Goal: Task Accomplishment & Management: Complete application form

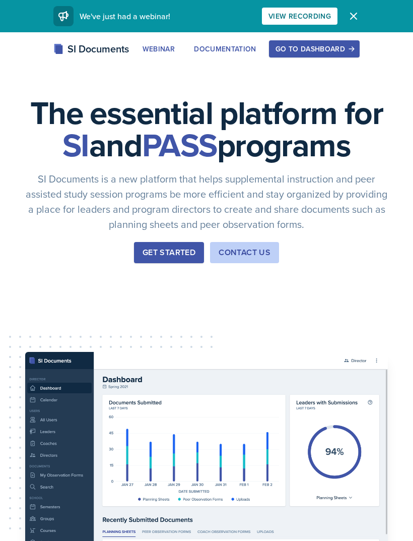
click at [354, 15] on icon "button" at bounding box center [354, 16] width 6 height 6
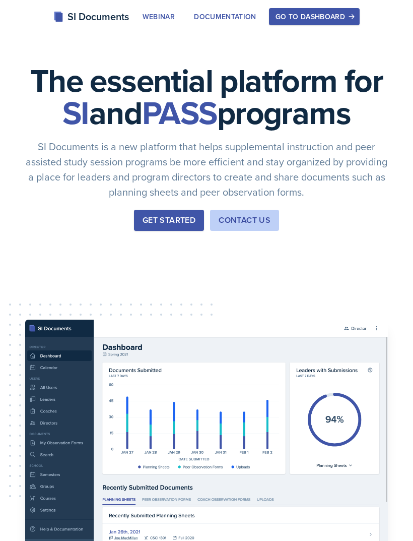
click at [321, 15] on div "Go to Dashboard" at bounding box center [315, 17] width 78 height 8
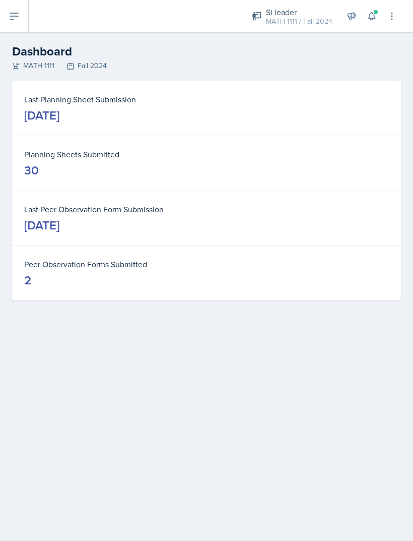
click at [395, 15] on icon at bounding box center [392, 16] width 10 height 10
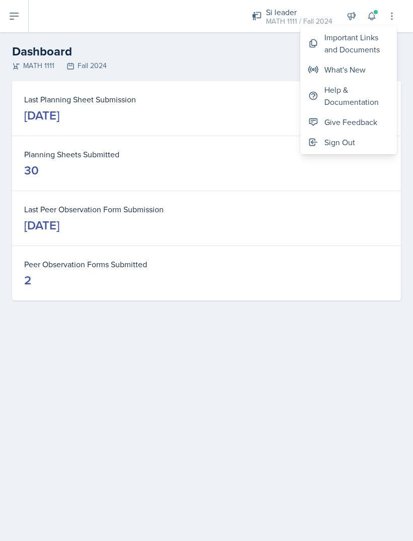
click at [241, 57] on h2 "Dashboard" at bounding box center [206, 51] width 389 height 18
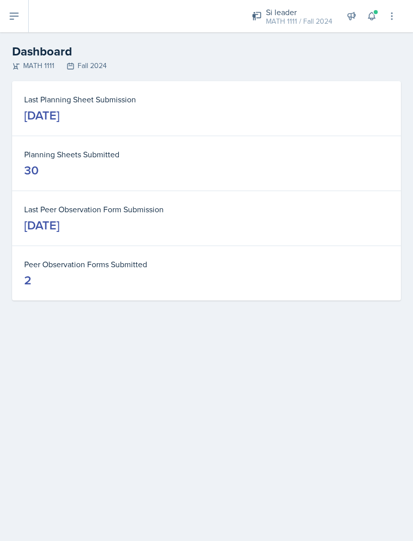
click at [8, 17] on button at bounding box center [14, 16] width 29 height 32
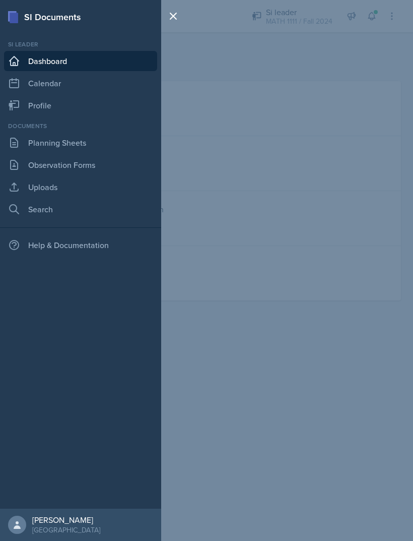
click at [92, 145] on link "Planning Sheets" at bounding box center [80, 142] width 153 height 20
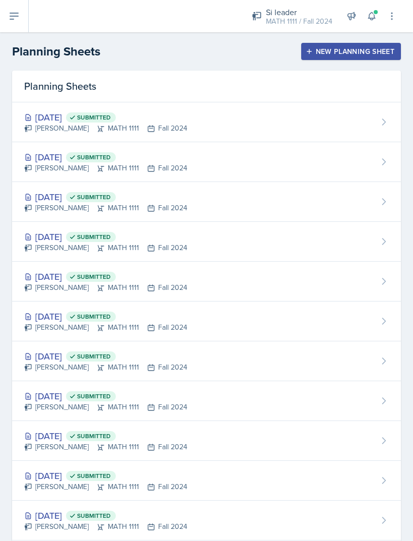
click at [366, 38] on header "Planning Sheets New Planning Sheet" at bounding box center [206, 51] width 413 height 38
click at [371, 51] on div "New Planning Sheet" at bounding box center [351, 51] width 87 height 8
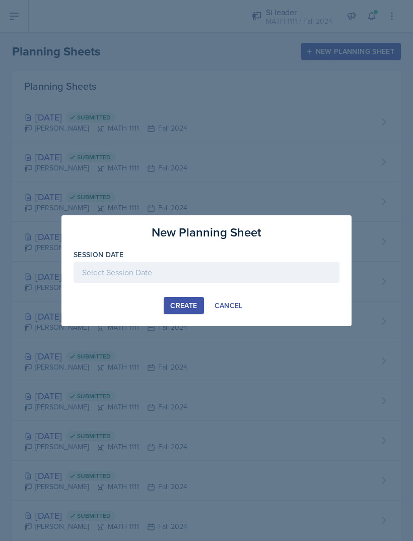
scroll to position [32, 0]
click at [303, 270] on div at bounding box center [207, 271] width 266 height 21
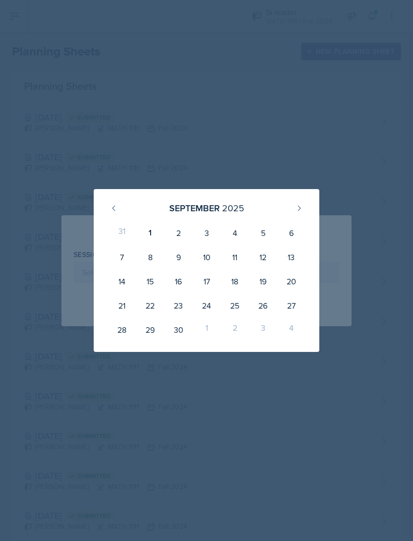
click at [303, 208] on button at bounding box center [299, 208] width 16 height 16
click at [116, 212] on button at bounding box center [114, 208] width 16 height 16
click at [208, 231] on div "3" at bounding box center [206, 233] width 28 height 24
type input "[DATE]"
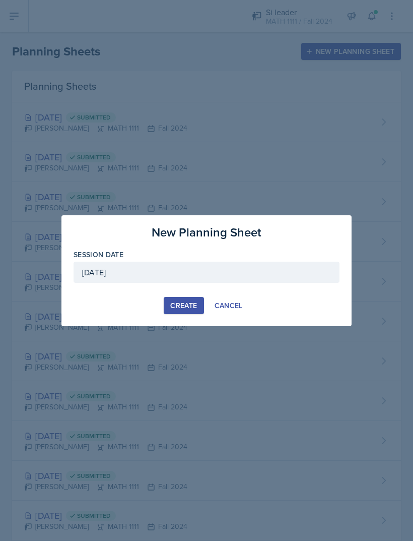
click at [181, 303] on div "Create" at bounding box center [183, 305] width 27 height 8
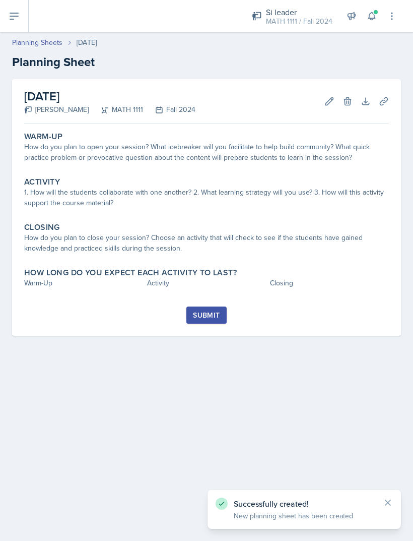
click at [265, 143] on div "How do you plan to open your session? What icebreaker will you facilitate to he…" at bounding box center [206, 152] width 365 height 21
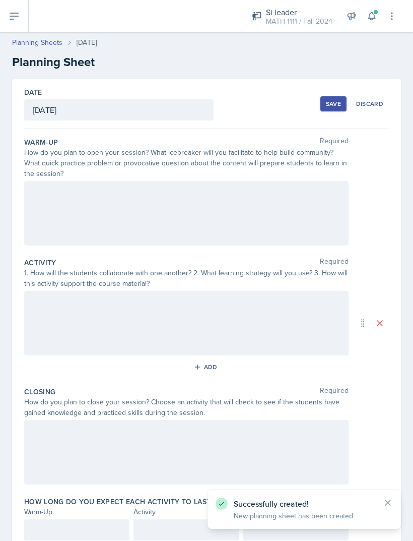
click at [226, 208] on div at bounding box center [186, 213] width 324 height 64
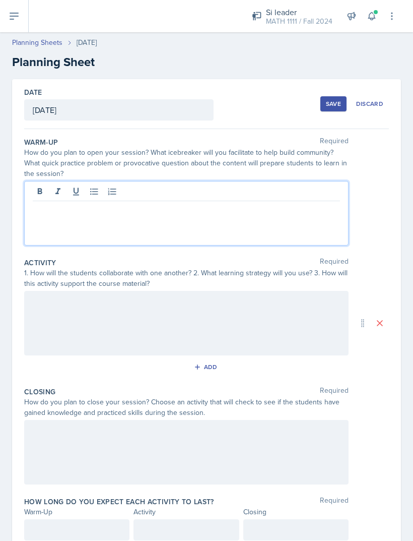
click at [187, 221] on div at bounding box center [186, 213] width 324 height 64
click at [185, 210] on p at bounding box center [186, 209] width 307 height 12
click at [42, 203] on p "Briefly Discuss The Previous Homework And Their Confidence In" at bounding box center [186, 209] width 307 height 12
click at [373, 386] on div "Closing Required" at bounding box center [206, 391] width 365 height 10
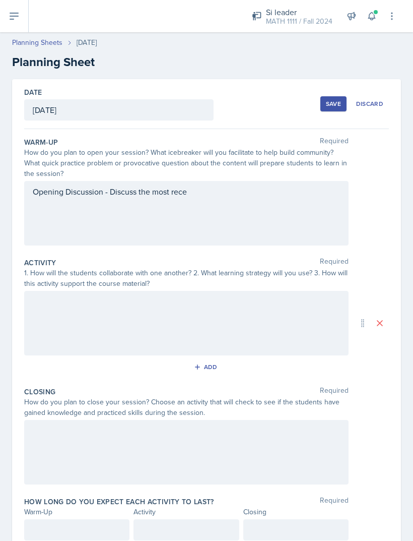
click at [193, 422] on div at bounding box center [186, 452] width 324 height 64
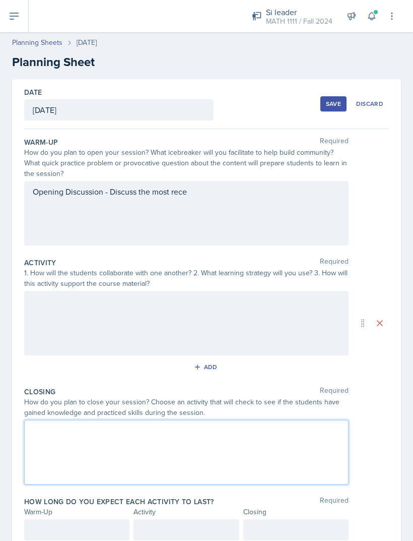
click at [281, 181] on div "Opening Discussion - Discuss the most rece" at bounding box center [186, 213] width 324 height 64
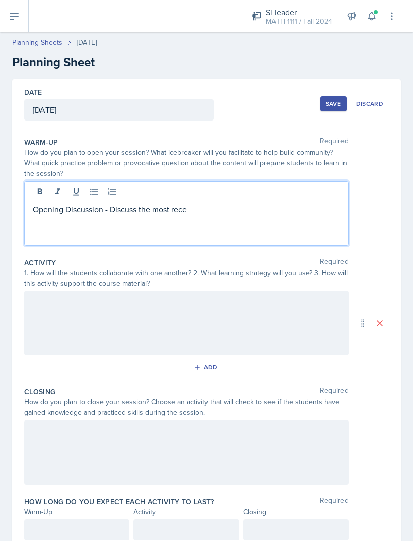
click at [196, 203] on p "Opening Discussion - Discuss the most rece" at bounding box center [186, 209] width 307 height 12
click at [72, 203] on p "Opening Discussion - Discuss the most recent homework due and ask how confident…" at bounding box center [186, 215] width 307 height 24
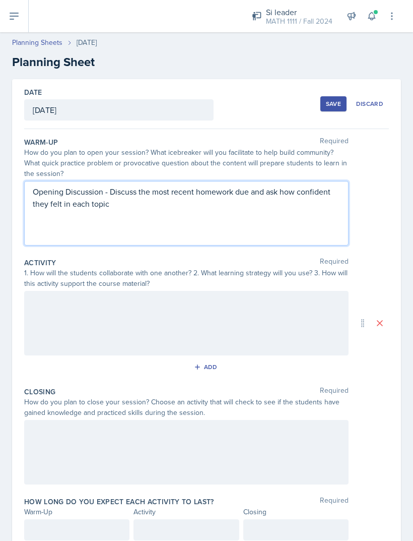
click at [92, 305] on div at bounding box center [186, 323] width 324 height 64
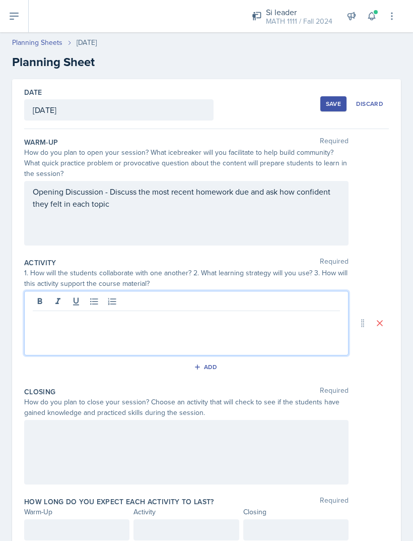
click at [218, 307] on div at bounding box center [186, 323] width 324 height 64
click at [252, 313] on p at bounding box center [186, 319] width 307 height 12
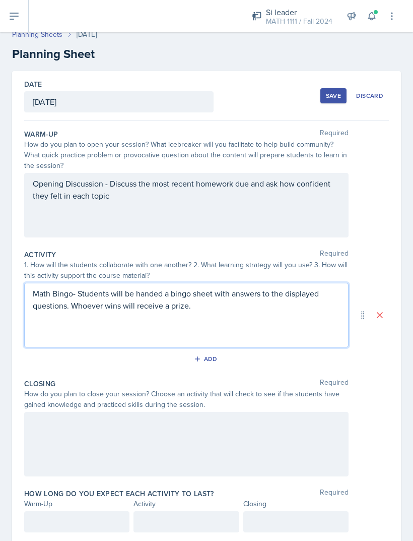
scroll to position [8, 0]
click at [394, 340] on div "Date [DATE] [DATE] 31 1 2 3 4 5 6 7 8 9 10 11 12 13 14 15 16 17 18 19 20 21 22 …" at bounding box center [206, 310] width 389 height 477
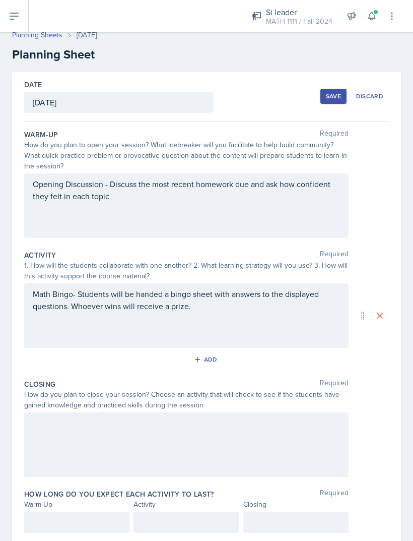
click at [249, 418] on div at bounding box center [186, 444] width 324 height 64
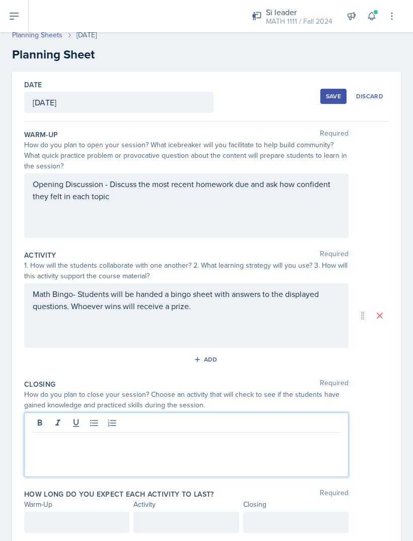
click at [170, 434] on p at bounding box center [186, 440] width 307 height 12
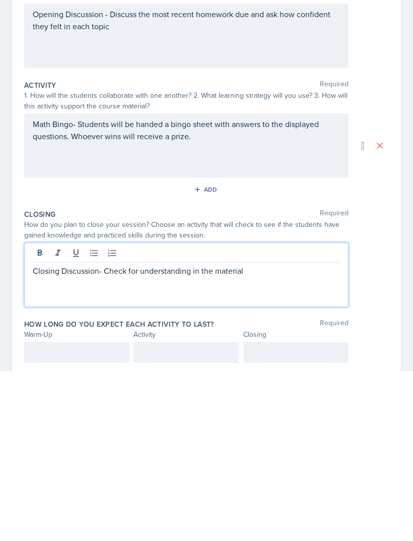
click at [194, 416] on div at bounding box center [186, 424] width 307 height 17
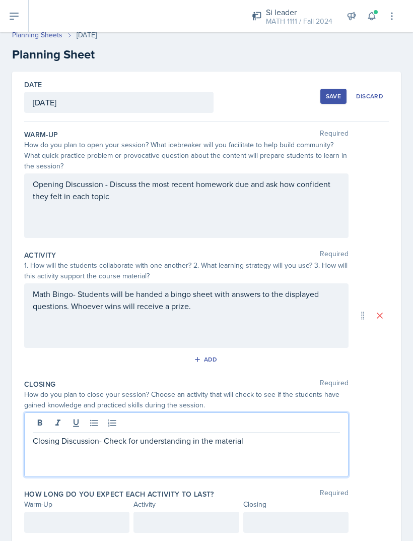
click at [198, 434] on p "Closing Discussion- Check for understanding in the material" at bounding box center [186, 440] width 307 height 12
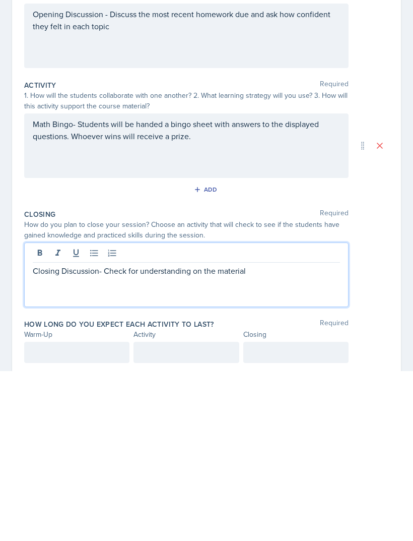
click at [279, 434] on p "Closing Discussion- Check for understanding on the material" at bounding box center [186, 440] width 307 height 12
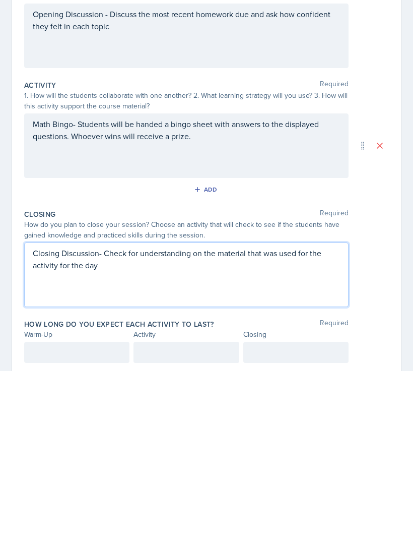
click at [56, 511] on div at bounding box center [76, 521] width 105 height 21
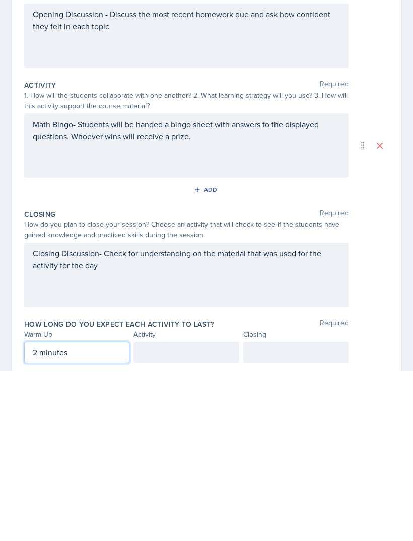
click at [218, 511] on div at bounding box center [185, 521] width 105 height 21
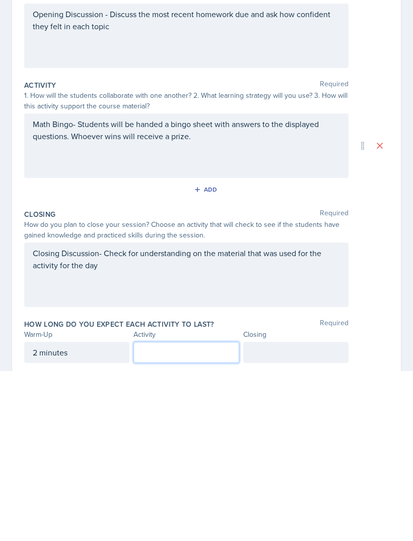
click at [307, 511] on div at bounding box center [295, 521] width 105 height 21
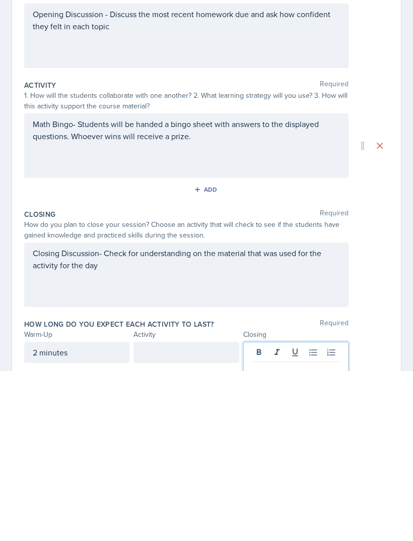
click at [289, 533] on p at bounding box center [296, 539] width 88 height 12
click at [172, 511] on div at bounding box center [185, 521] width 105 height 21
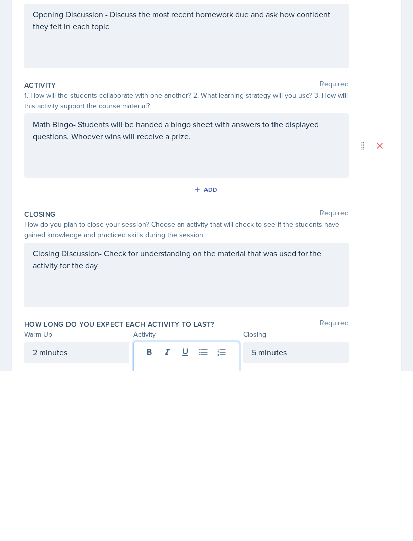
click at [207, 533] on p at bounding box center [186, 539] width 88 height 12
click at [398, 239] on div "Date [DATE] [DATE] 31 1 2 3 4 5 6 7 8 9 10 11 12 13 14 15 16 17 18 19 20 21 22 …" at bounding box center [206, 310] width 389 height 477
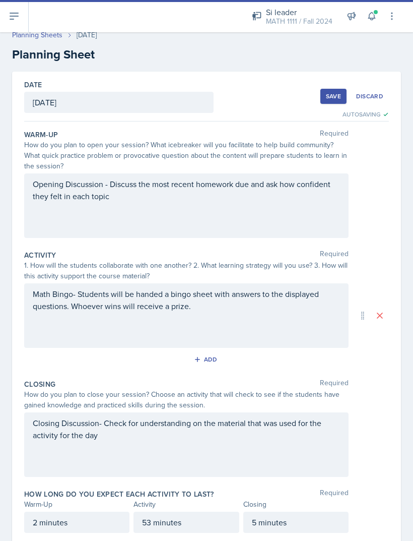
click at [330, 92] on div "Save" at bounding box center [333, 96] width 15 height 8
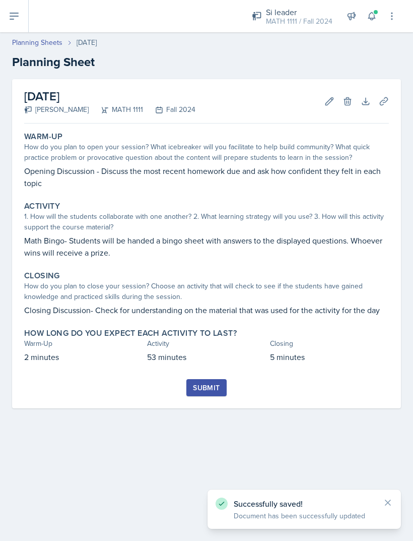
click at [38, 37] on link "Planning Sheets" at bounding box center [37, 42] width 50 height 11
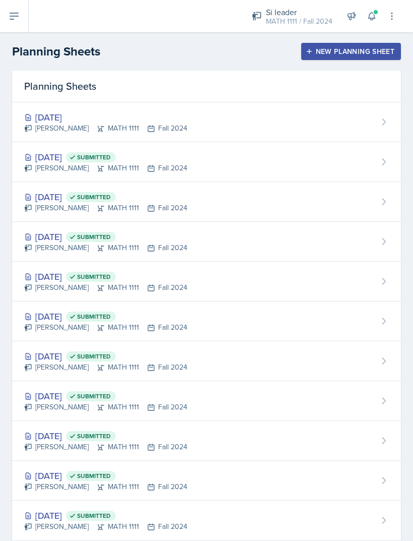
click at [22, 21] on button at bounding box center [14, 16] width 29 height 32
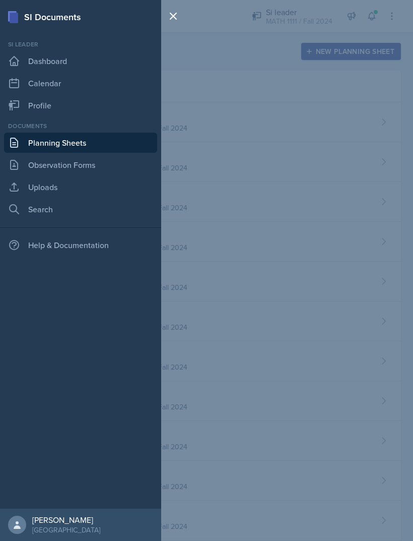
click at [52, 191] on link "Uploads" at bounding box center [80, 187] width 153 height 20
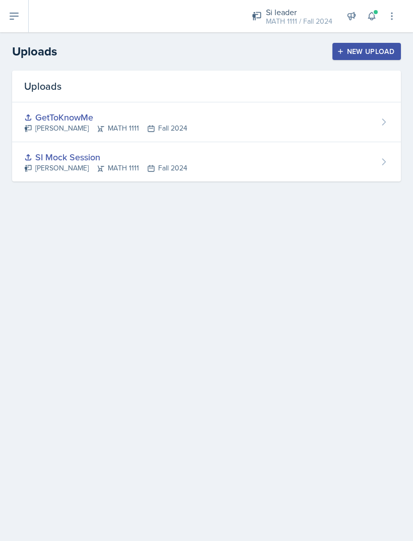
click at [374, 47] on div "New Upload" at bounding box center [367, 51] width 56 height 8
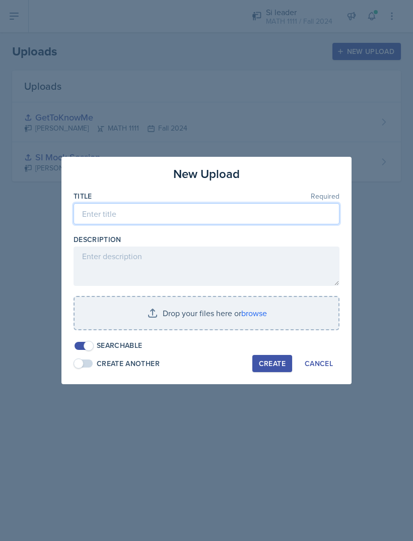
click at [248, 212] on input at bounding box center [207, 213] width 266 height 21
type input "MATHBingo"
click at [284, 311] on input "file" at bounding box center [207, 313] width 264 height 32
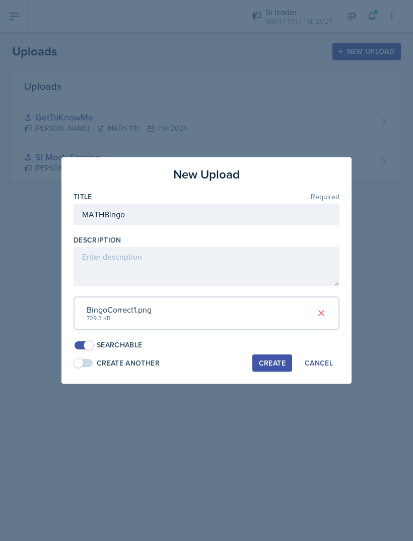
click at [276, 359] on div "Create" at bounding box center [272, 363] width 27 height 8
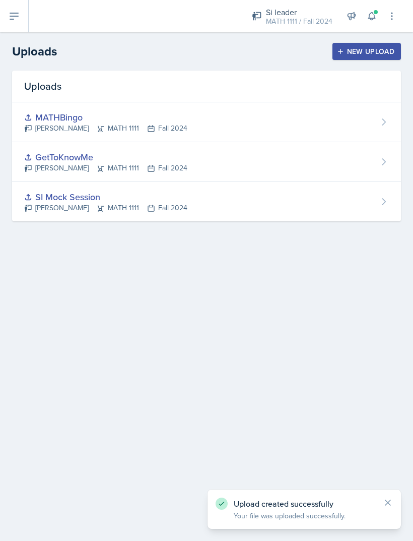
click at [10, 3] on button at bounding box center [14, 16] width 29 height 32
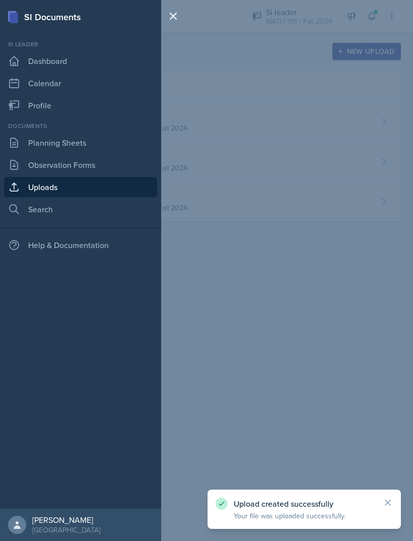
click at [63, 152] on link "Planning Sheets" at bounding box center [80, 142] width 153 height 20
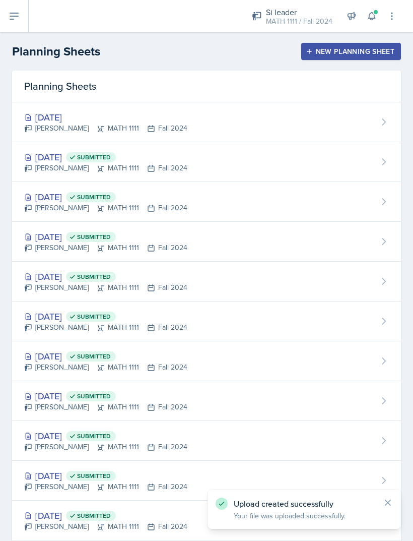
click at [217, 115] on div "[DATE] [PERSON_NAME] MATH 1111 Fall 2024" at bounding box center [206, 122] width 389 height 40
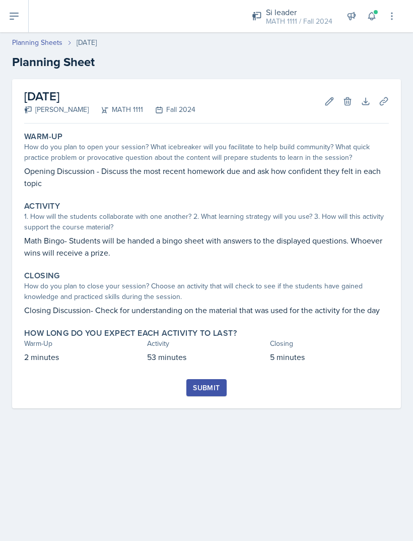
click at [383, 94] on button "Uploads" at bounding box center [384, 101] width 18 height 18
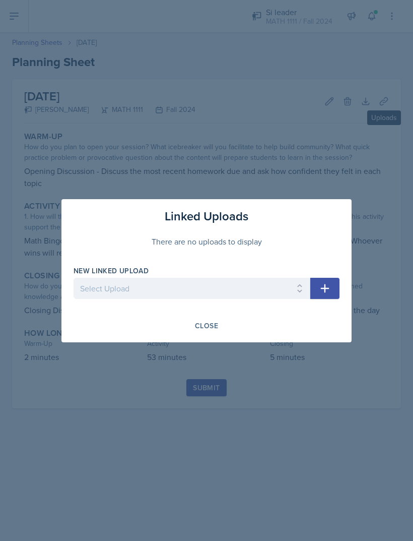
click at [227, 278] on select "Select Upload SI Mock Session GetToKnowMe MATHBingo" at bounding box center [192, 288] width 237 height 21
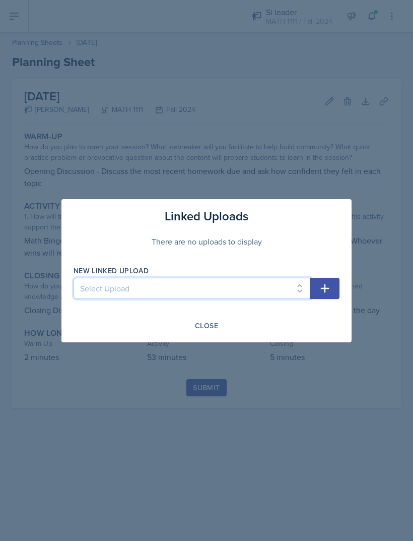
select select "a9b7b7d0-7369-428e-978f-e8eab22daee1"
click at [336, 292] on button "button" at bounding box center [324, 288] width 29 height 21
select select
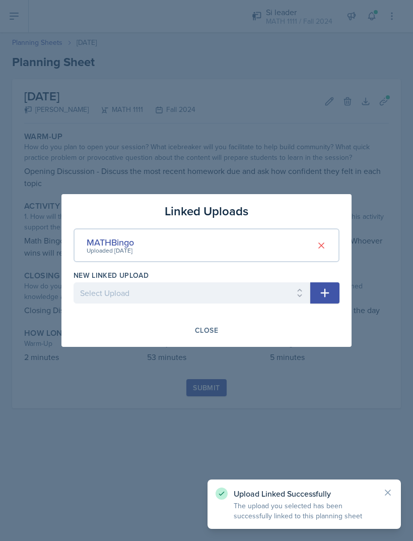
click at [217, 329] on div "Close" at bounding box center [206, 330] width 23 height 8
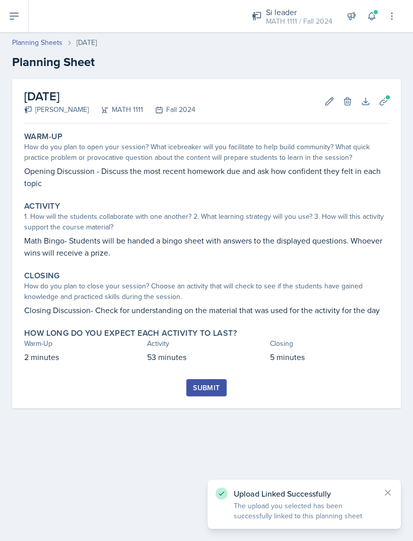
click at [217, 394] on button "Submit" at bounding box center [206, 387] width 40 height 17
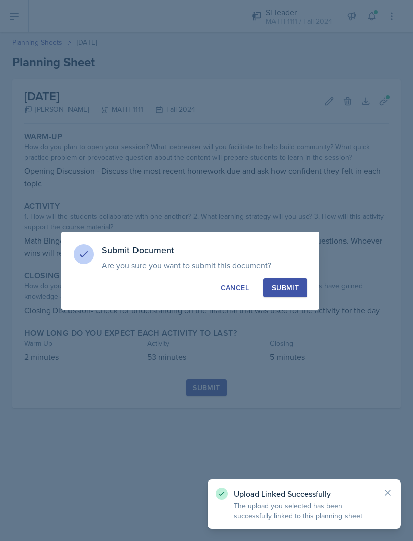
click at [292, 295] on button "Submit" at bounding box center [285, 287] width 44 height 19
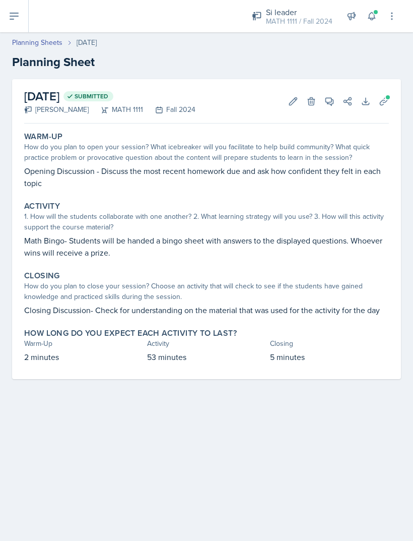
click at [35, 46] on link "Planning Sheets" at bounding box center [37, 42] width 50 height 11
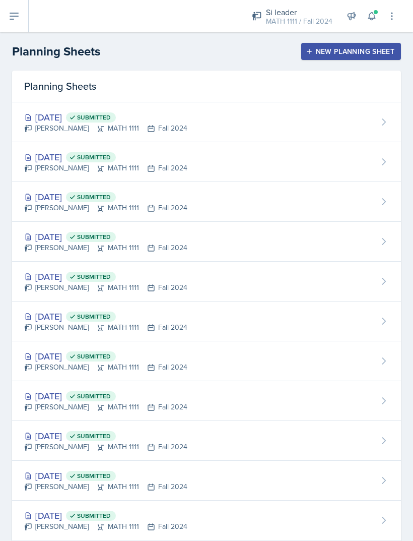
click at [61, 161] on div "[DATE] Submitted" at bounding box center [105, 157] width 163 height 14
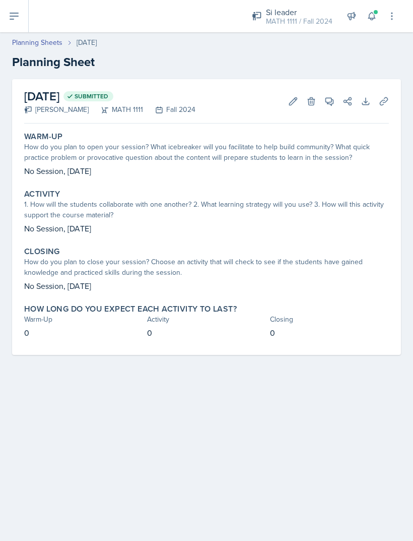
click at [397, 16] on button at bounding box center [392, 16] width 18 height 18
click at [402, 212] on div "[DATE] Submitted [PERSON_NAME] MATH 1111 Fall 2024 Edit Delete View Comments Co…" at bounding box center [206, 229] width 413 height 300
click at [296, 101] on icon at bounding box center [293, 101] width 10 height 10
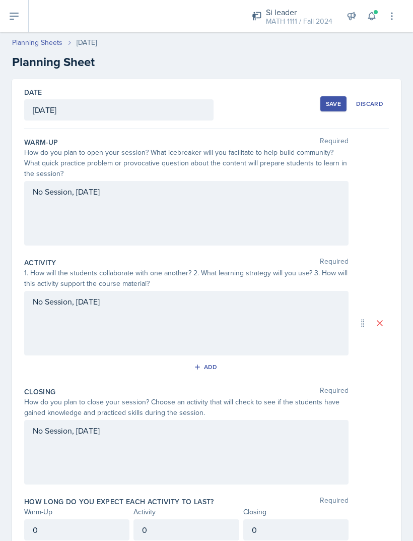
click at [333, 103] on div "Save" at bounding box center [333, 104] width 15 height 8
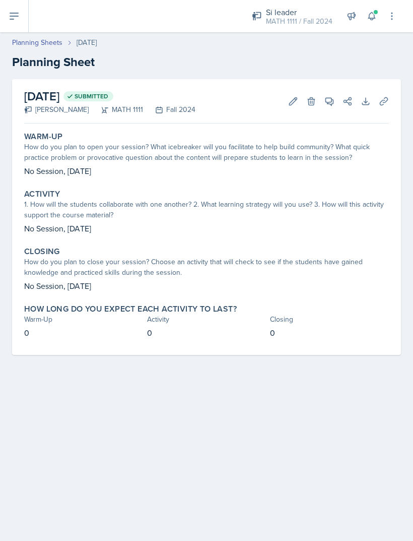
click at [53, 47] on link "Planning Sheets" at bounding box center [37, 42] width 50 height 11
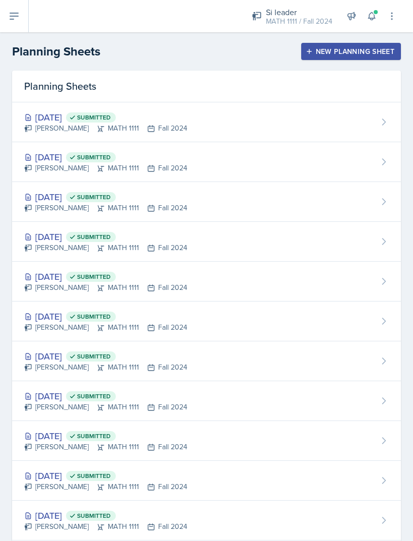
click at [15, 7] on button at bounding box center [14, 16] width 29 height 32
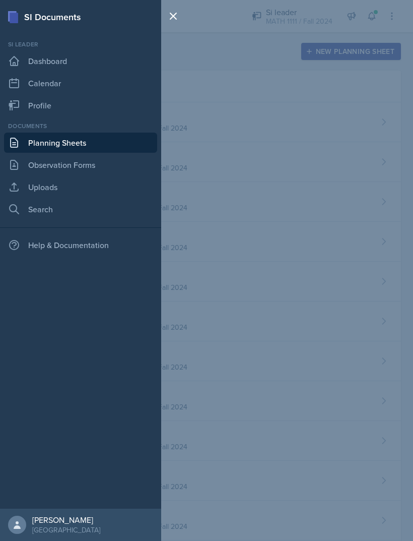
click at [364, 178] on div "SI Documents Si leader Dashboard Calendar Profile Documents Planning Sheets Obs…" at bounding box center [206, 270] width 413 height 541
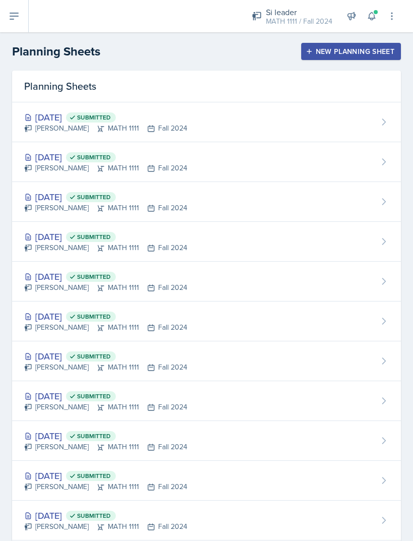
click at [14, 26] on button at bounding box center [14, 16] width 29 height 32
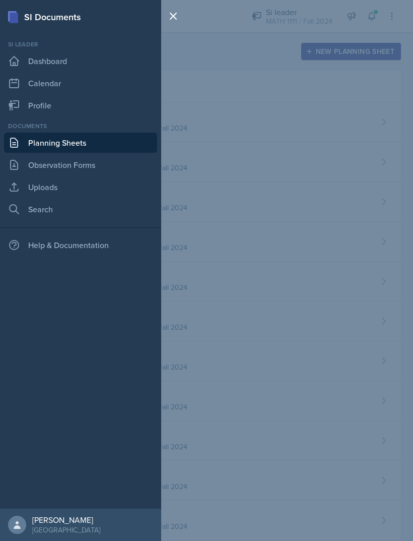
click at [40, 189] on link "Uploads" at bounding box center [80, 187] width 153 height 20
